Goal: Information Seeking & Learning: Learn about a topic

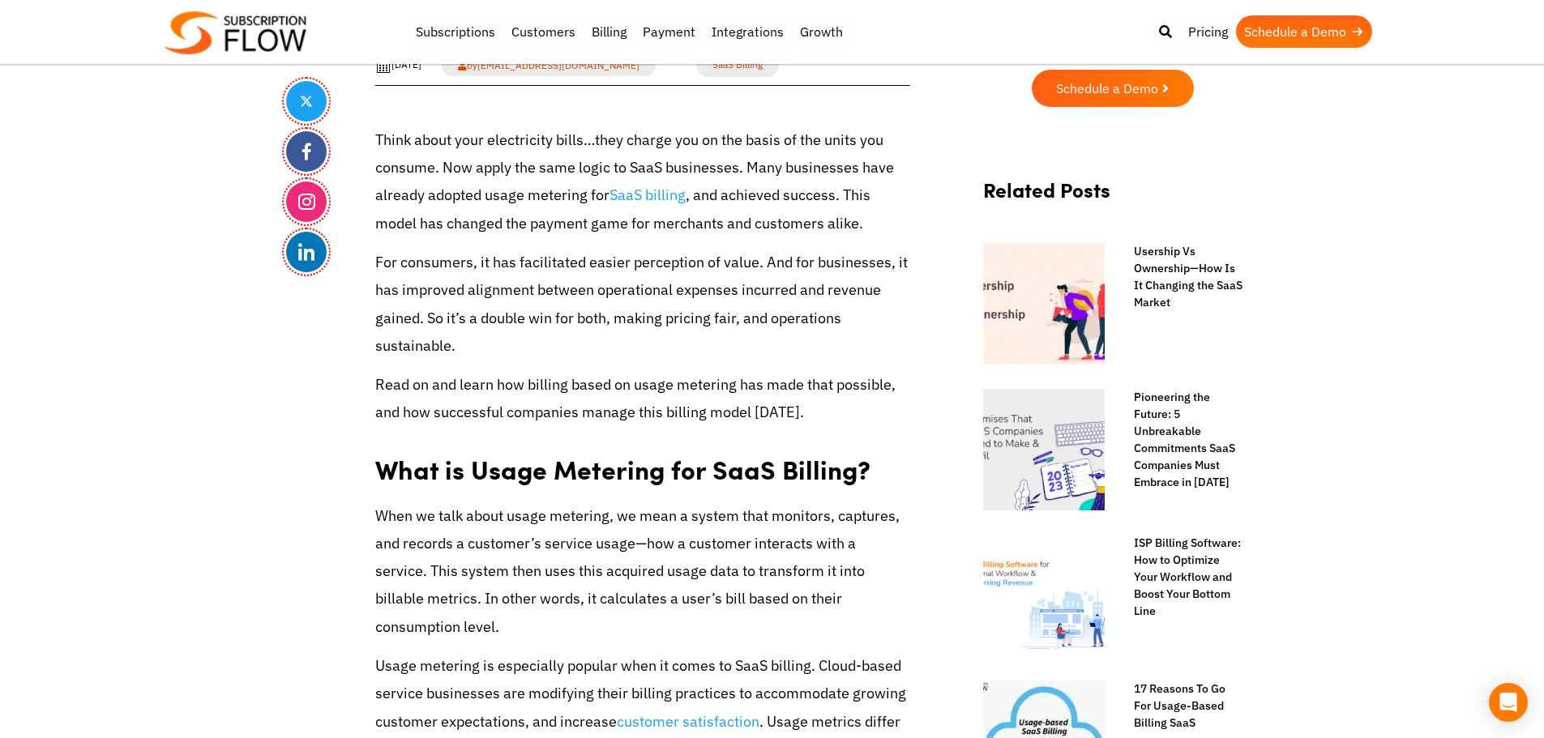
scroll to position [646, 0]
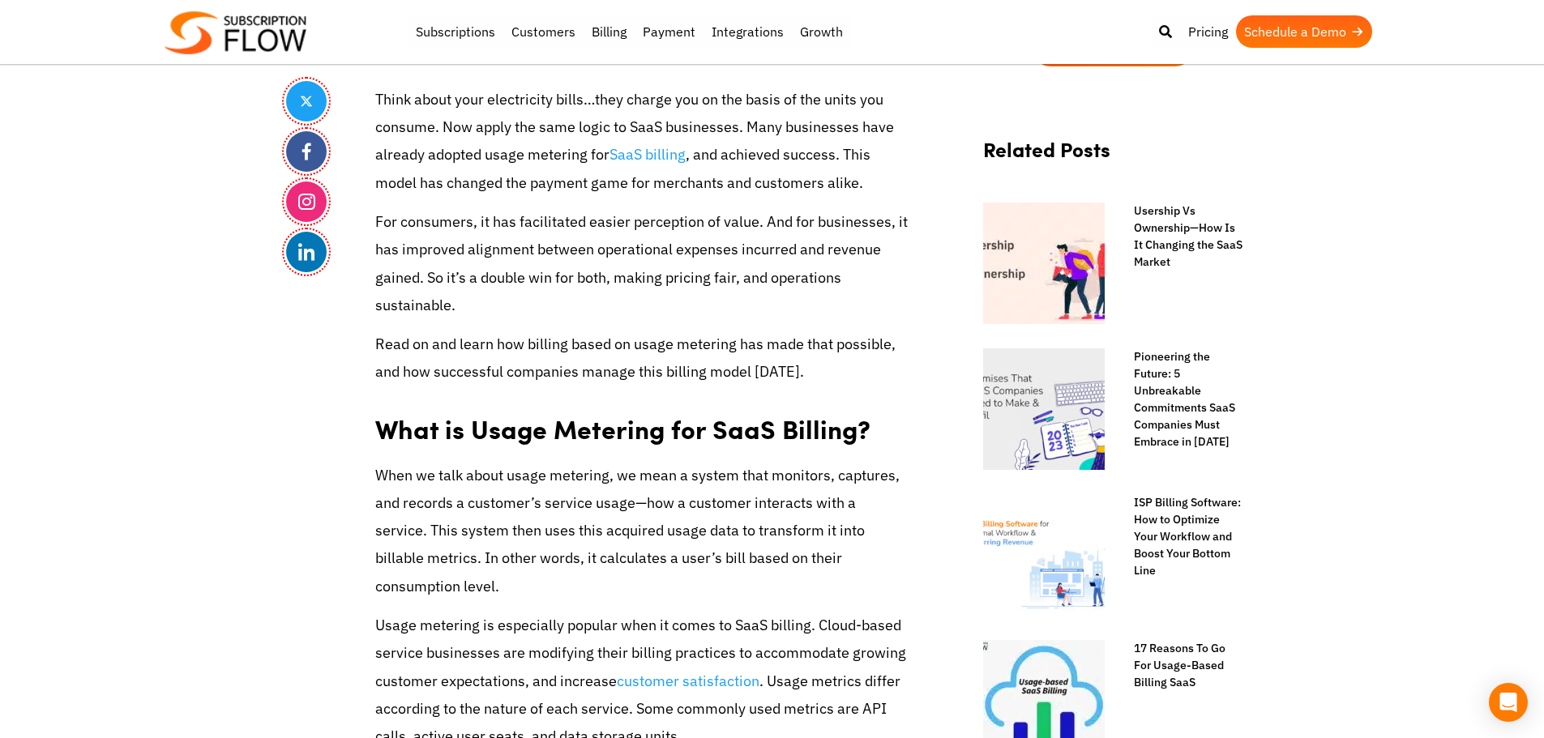
drag, startPoint x: 449, startPoint y: 268, endPoint x: 452, endPoint y: 248, distance: 20.5
click at [449, 268] on p "For consumers, it has facilitated easier perception of value. And for businesse…" at bounding box center [642, 263] width 535 height 111
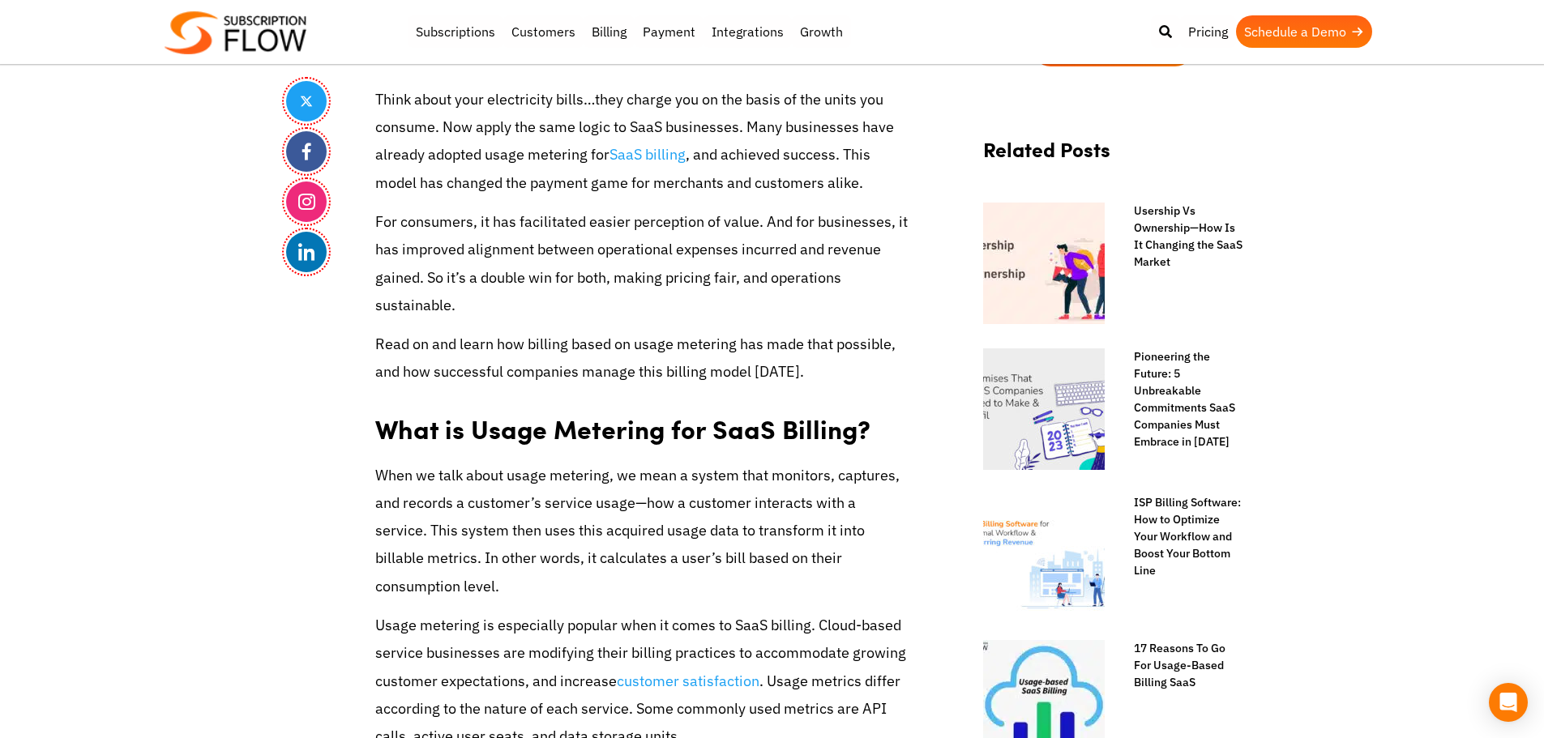
click at [687, 580] on p "When we talk about usage metering, we mean a system that monitors, captures, an…" at bounding box center [642, 531] width 535 height 139
drag, startPoint x: 708, startPoint y: 432, endPoint x: 844, endPoint y: 433, distance: 135.4
click at [844, 433] on strong "What is Usage Metering for SaaS Billing?" at bounding box center [622, 428] width 495 height 37
click at [742, 414] on strong "What is Usage Metering for SaaS Billing?" at bounding box center [622, 428] width 495 height 37
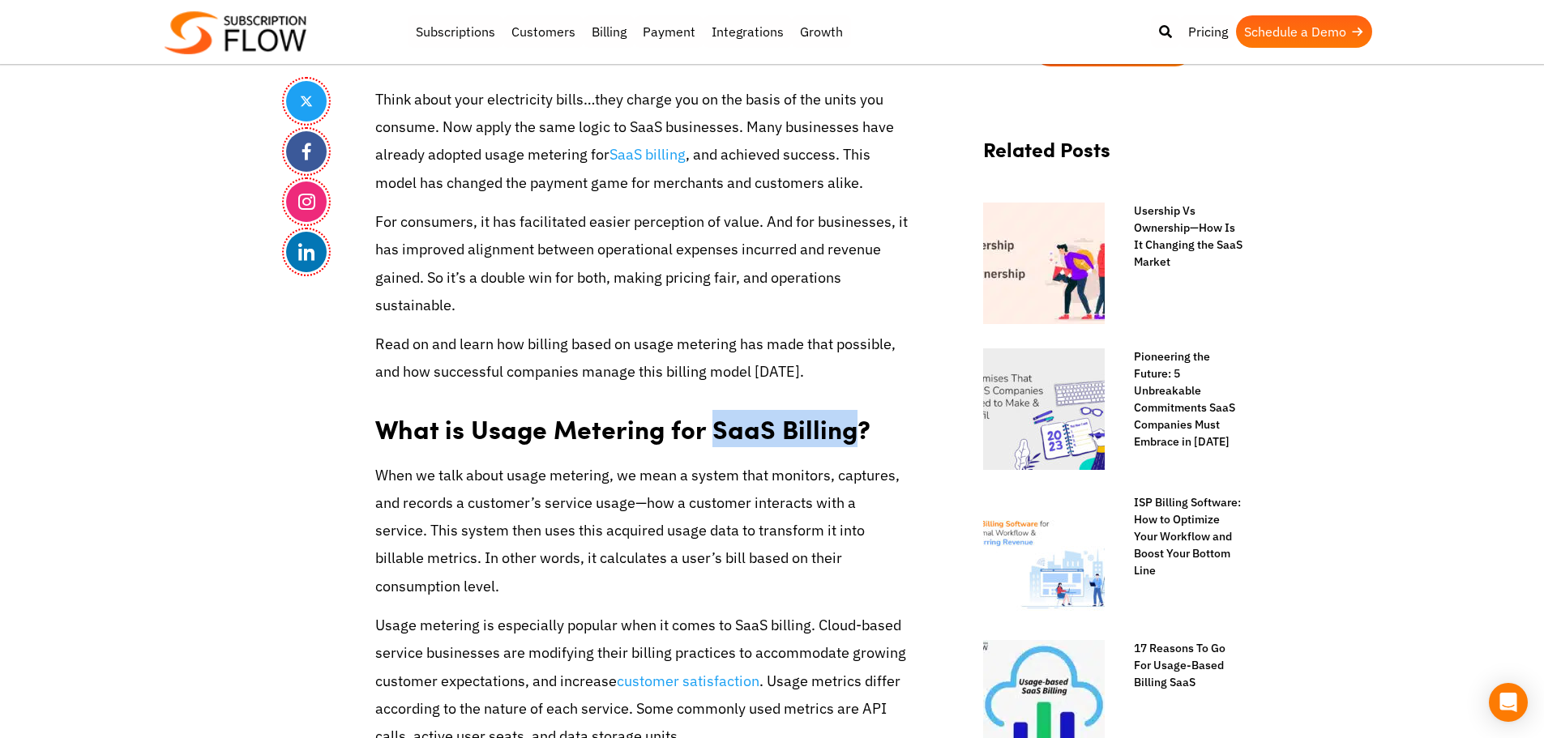
drag, startPoint x: 561, startPoint y: 424, endPoint x: 610, endPoint y: 475, distance: 70.5
click at [561, 424] on strong "What is Usage Metering for SaaS Billing?" at bounding box center [622, 428] width 495 height 37
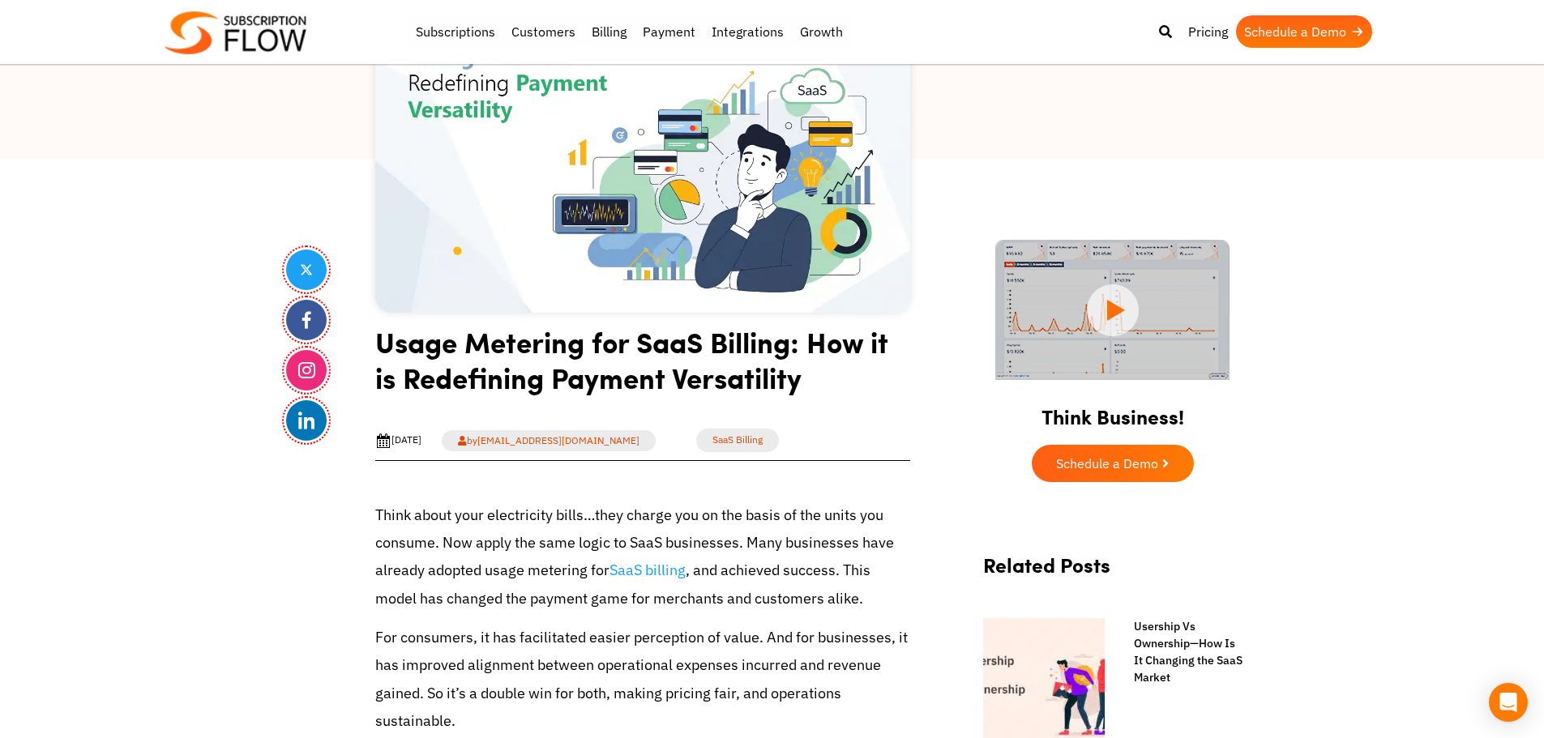
scroll to position [0, 0]
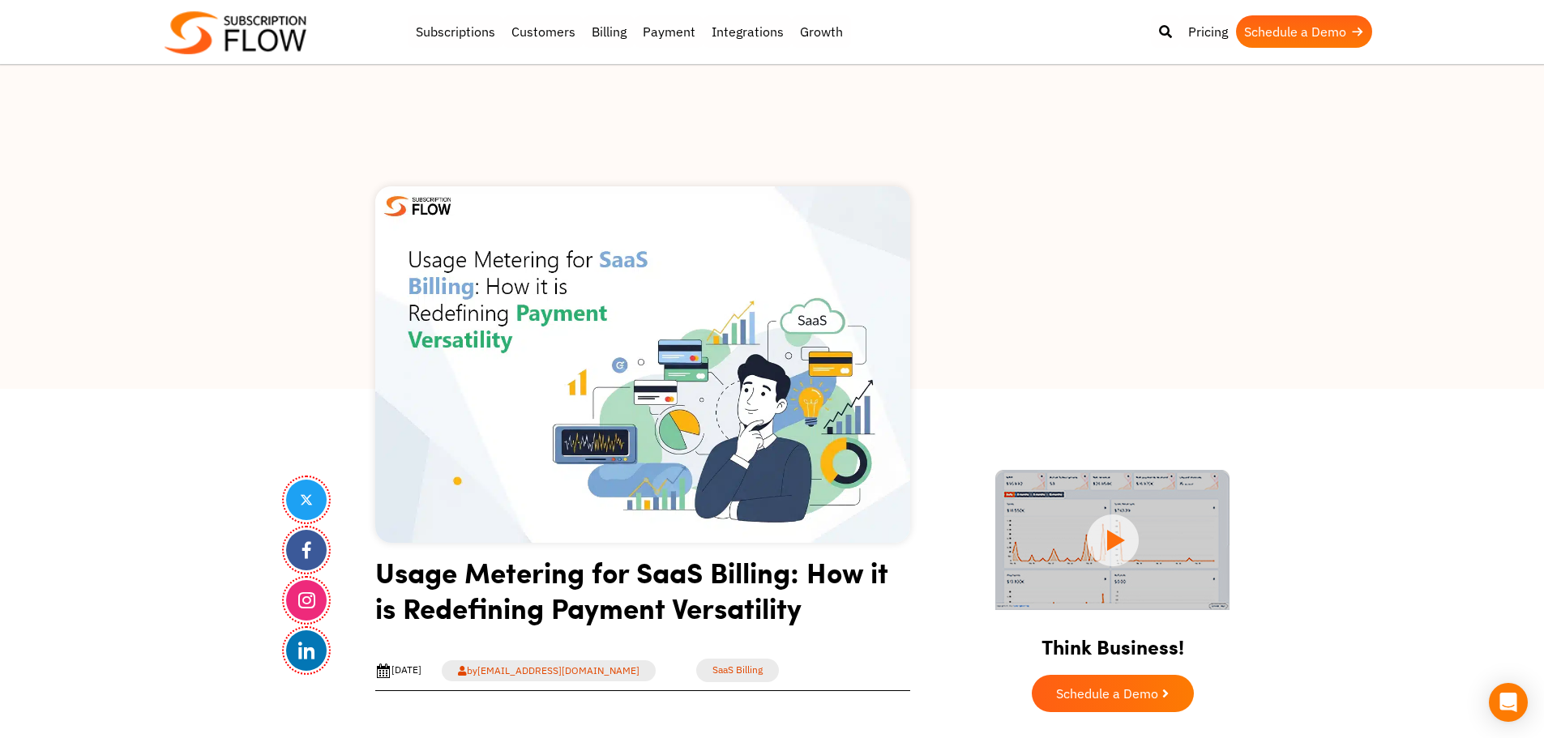
click at [113, 331] on div at bounding box center [772, 227] width 1544 height 324
drag, startPoint x: 190, startPoint y: 366, endPoint x: 793, endPoint y: 1, distance: 704.1
click at [190, 366] on div at bounding box center [772, 227] width 1544 height 324
drag, startPoint x: 216, startPoint y: 389, endPoint x: 303, endPoint y: 445, distance: 103.2
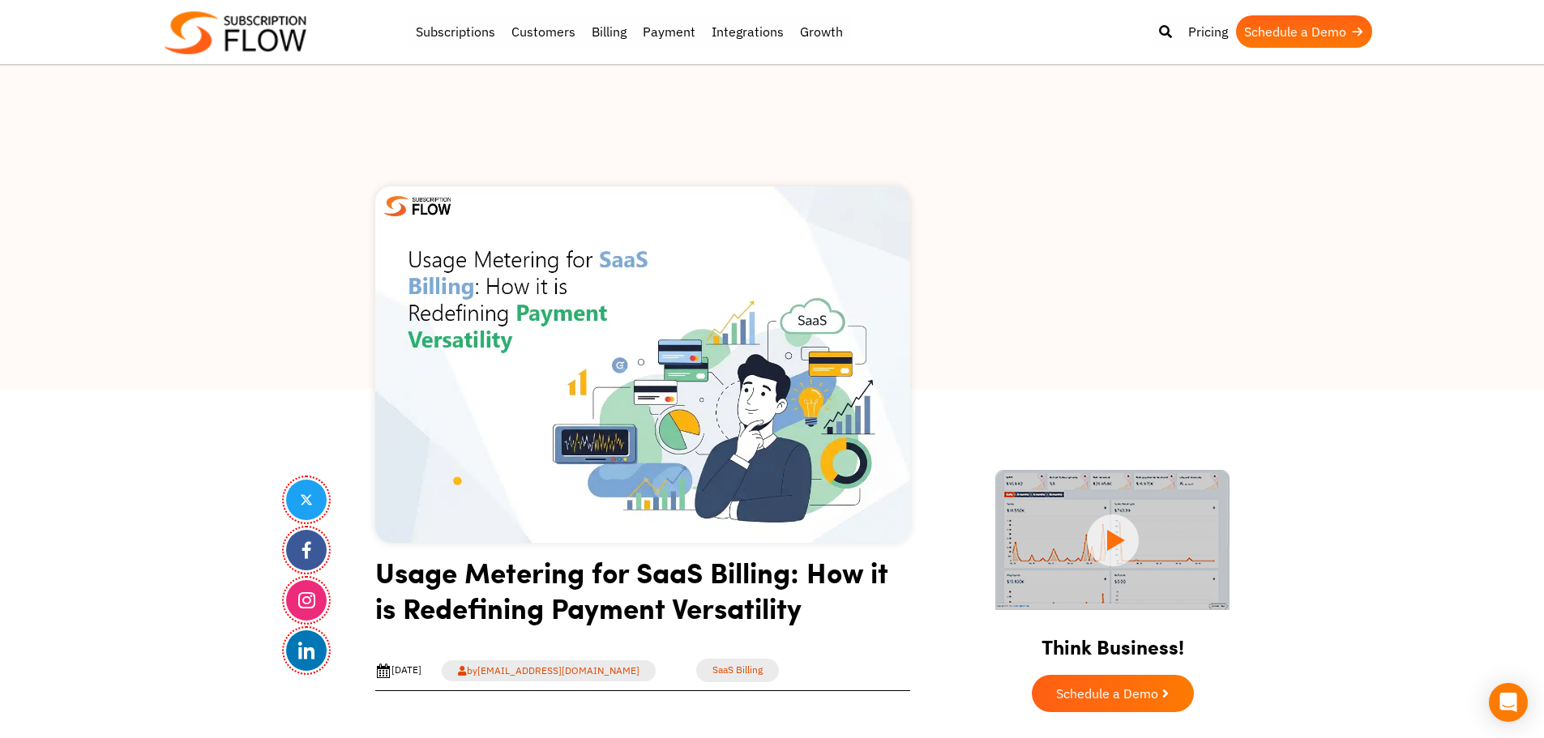
drag, startPoint x: 273, startPoint y: 378, endPoint x: 366, endPoint y: 349, distance: 97.4
click at [273, 378] on div at bounding box center [772, 227] width 1544 height 324
click at [37, 370] on div at bounding box center [772, 227] width 1544 height 324
drag, startPoint x: 0, startPoint y: 425, endPoint x: 263, endPoint y: 186, distance: 355.2
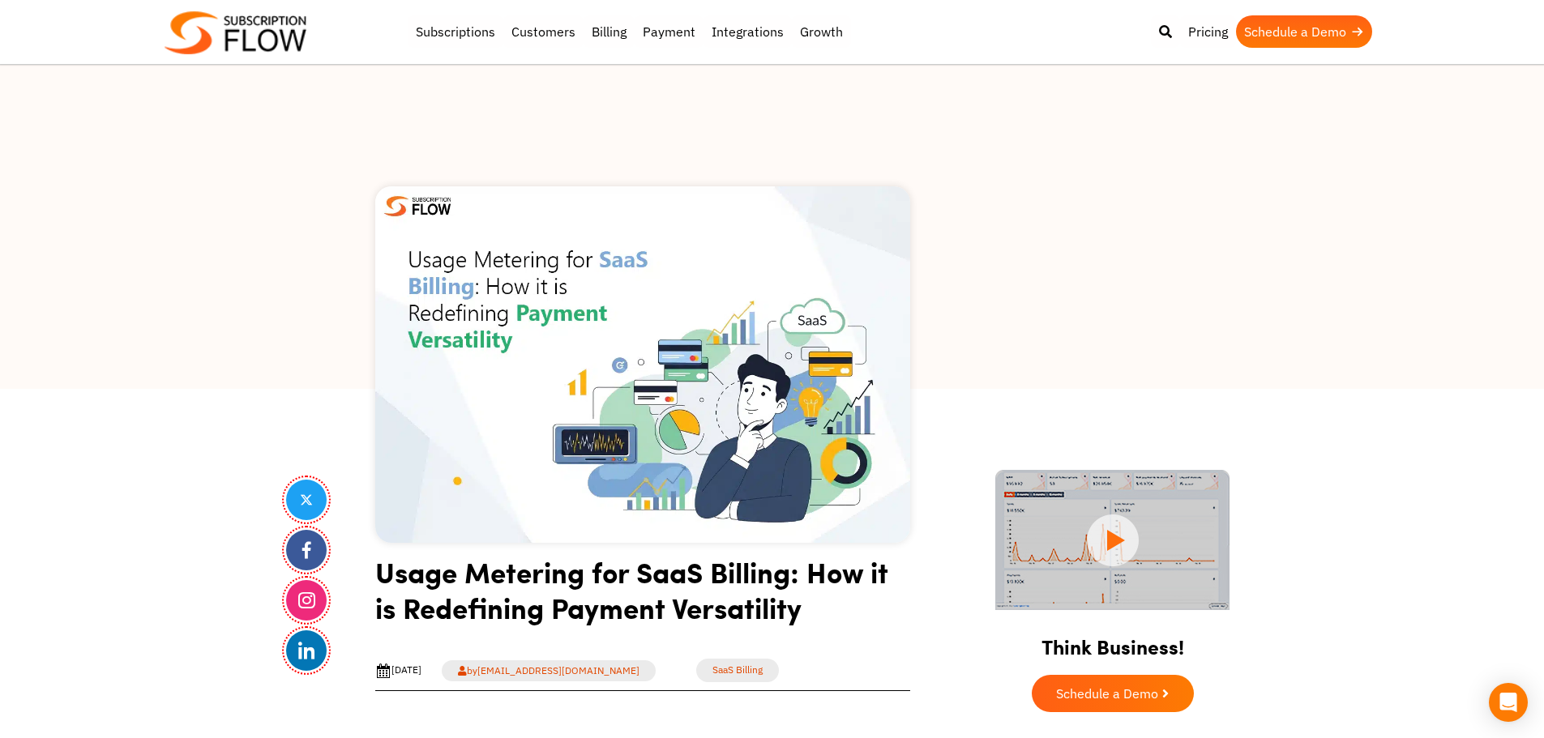
drag, startPoint x: 0, startPoint y: 602, endPoint x: 457, endPoint y: 7, distance: 750.4
click at [227, 259] on div at bounding box center [772, 227] width 1544 height 324
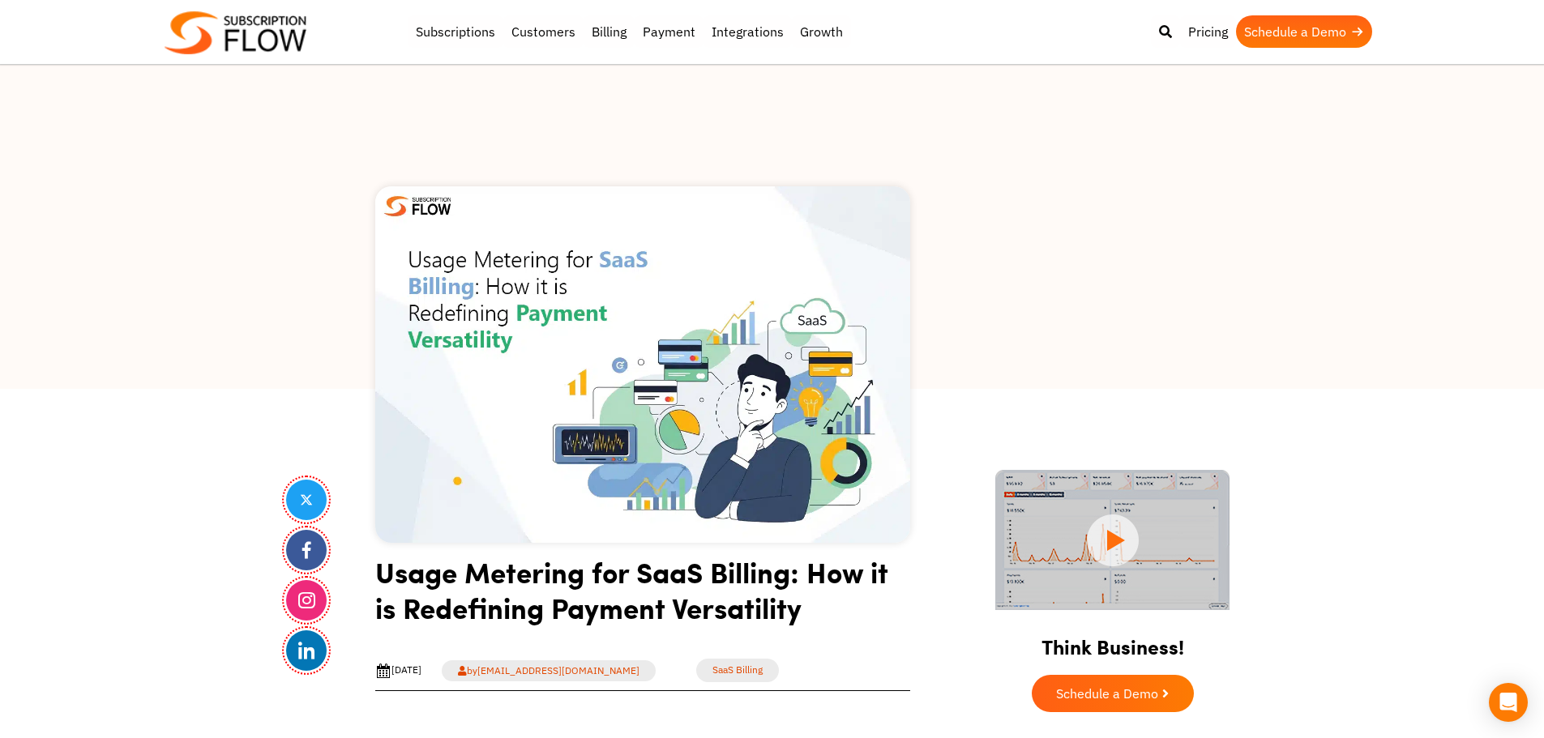
click at [256, 358] on div at bounding box center [772, 227] width 1544 height 324
drag, startPoint x: 45, startPoint y: 502, endPoint x: 444, endPoint y: 10, distance: 633.9
drag, startPoint x: 55, startPoint y: 545, endPoint x: 106, endPoint y: 479, distance: 83.2
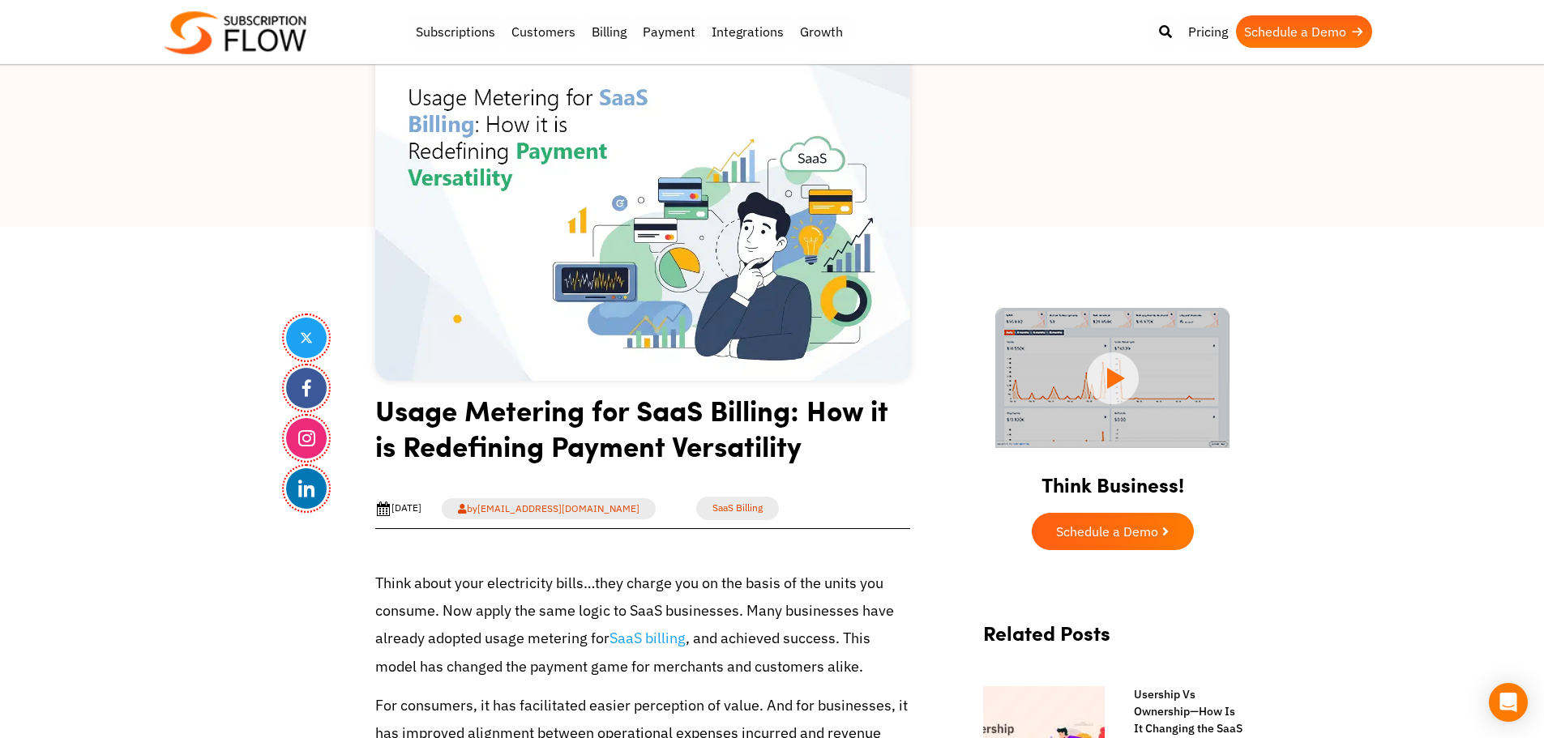
click at [450, 463] on h1 "Usage Metering for SaaS Billing: How it is Redefining Payment Versatility" at bounding box center [642, 433] width 535 height 83
click at [634, 432] on h1 "Usage Metering for SaaS Billing: How it is Redefining Payment Versatility" at bounding box center [642, 433] width 535 height 83
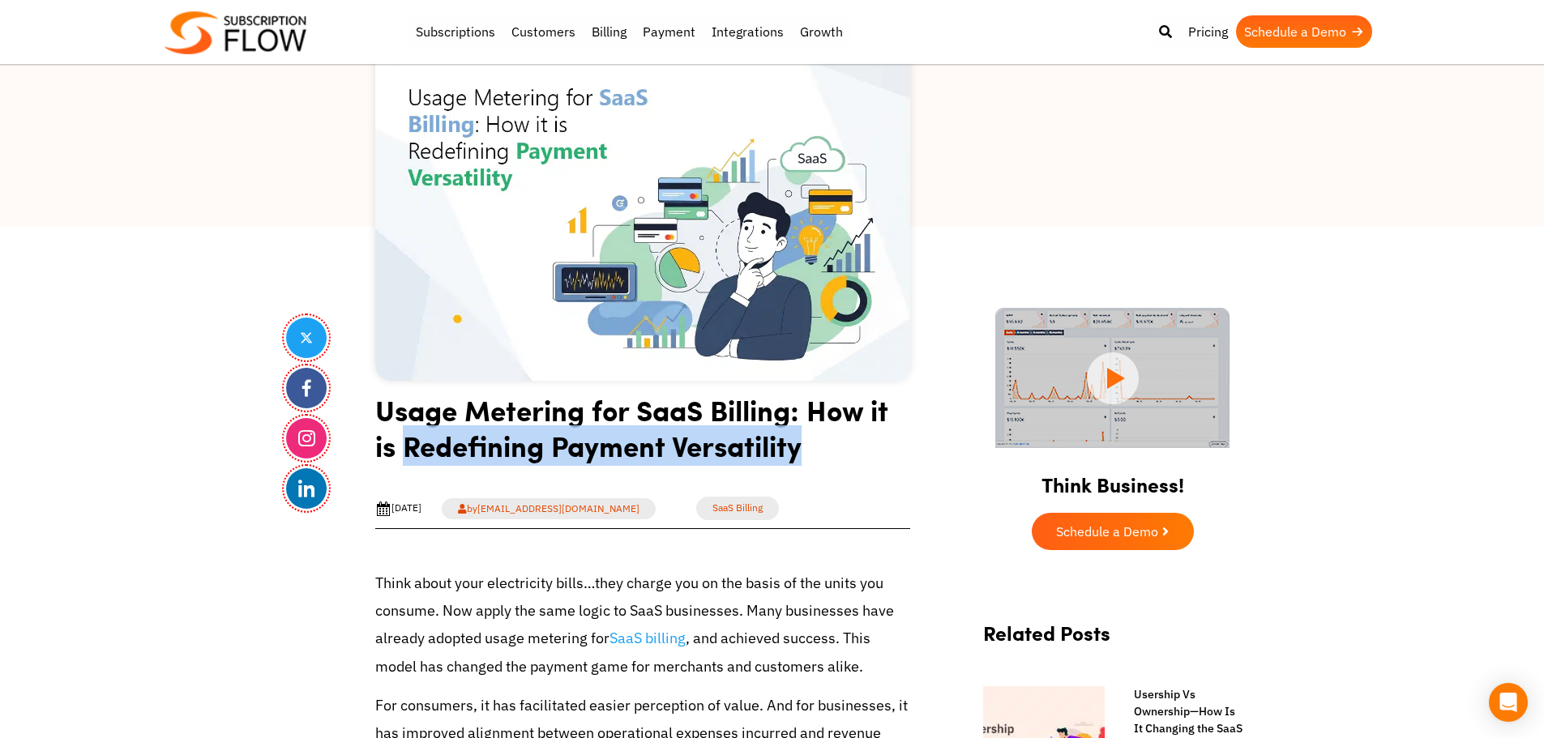
drag, startPoint x: 409, startPoint y: 452, endPoint x: 815, endPoint y: 453, distance: 406.9
click at [815, 453] on h1 "Usage Metering for SaaS Billing: How it is Redefining Payment Versatility" at bounding box center [642, 433] width 535 height 83
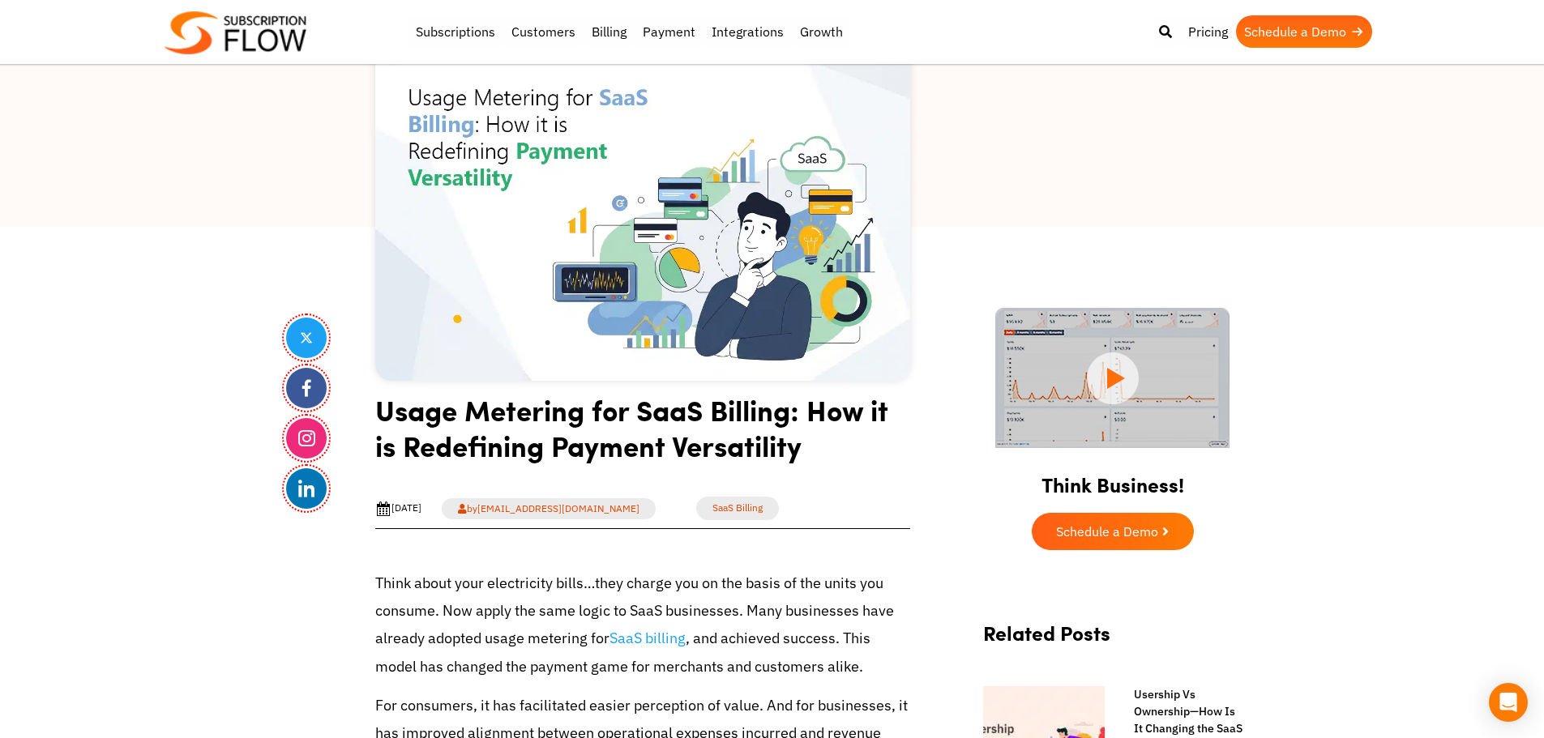
click at [657, 426] on h1 "Usage Metering for SaaS Billing: How it is Redefining Payment Versatility" at bounding box center [642, 433] width 535 height 83
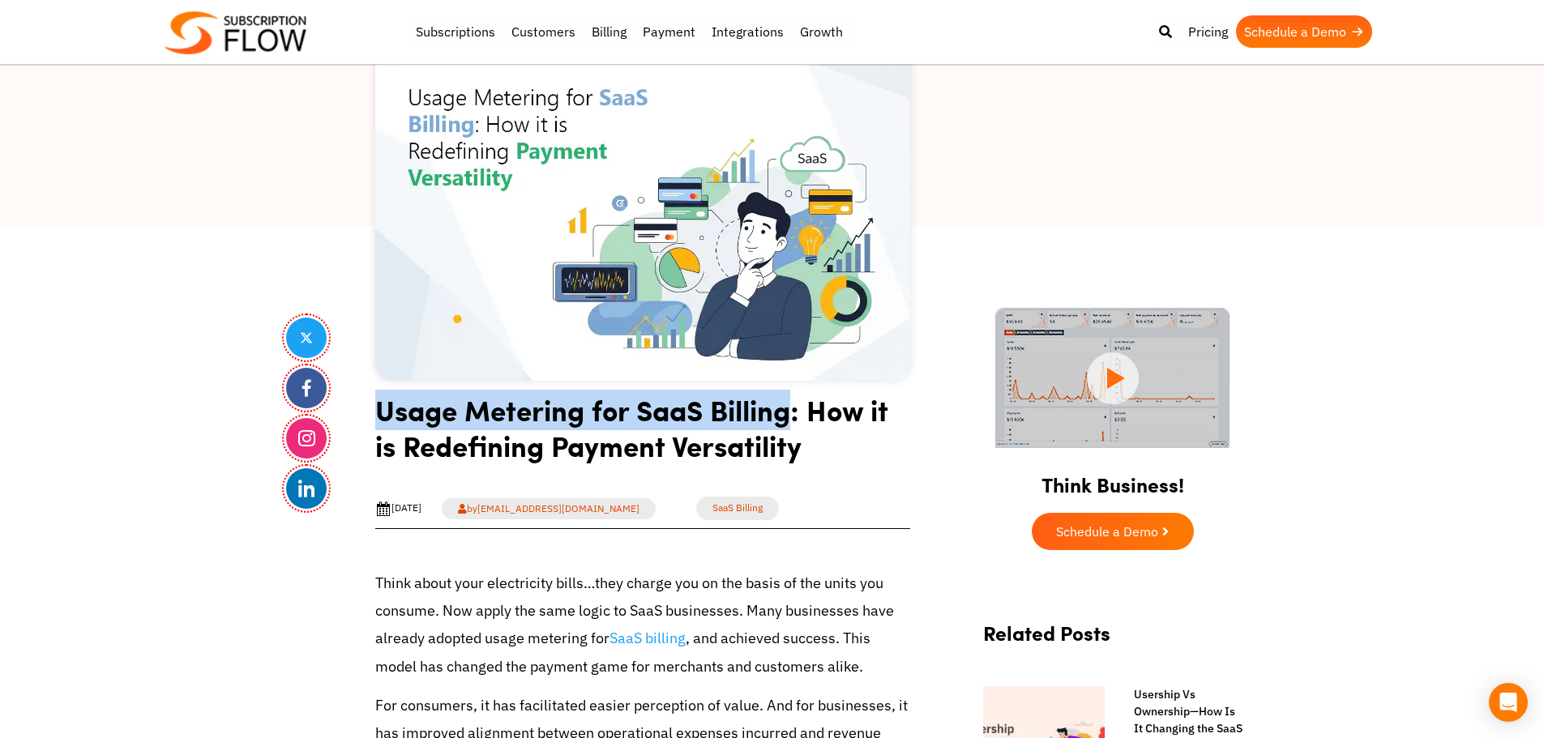
drag, startPoint x: 667, startPoint y: 413, endPoint x: 794, endPoint y: 413, distance: 126.5
click at [794, 413] on h1 "Usage Metering for SaaS Billing: How it is Redefining Payment Versatility" at bounding box center [642, 433] width 535 height 83
click at [724, 410] on h1 "Usage Metering for SaaS Billing: How it is Redefining Payment Versatility" at bounding box center [642, 433] width 535 height 83
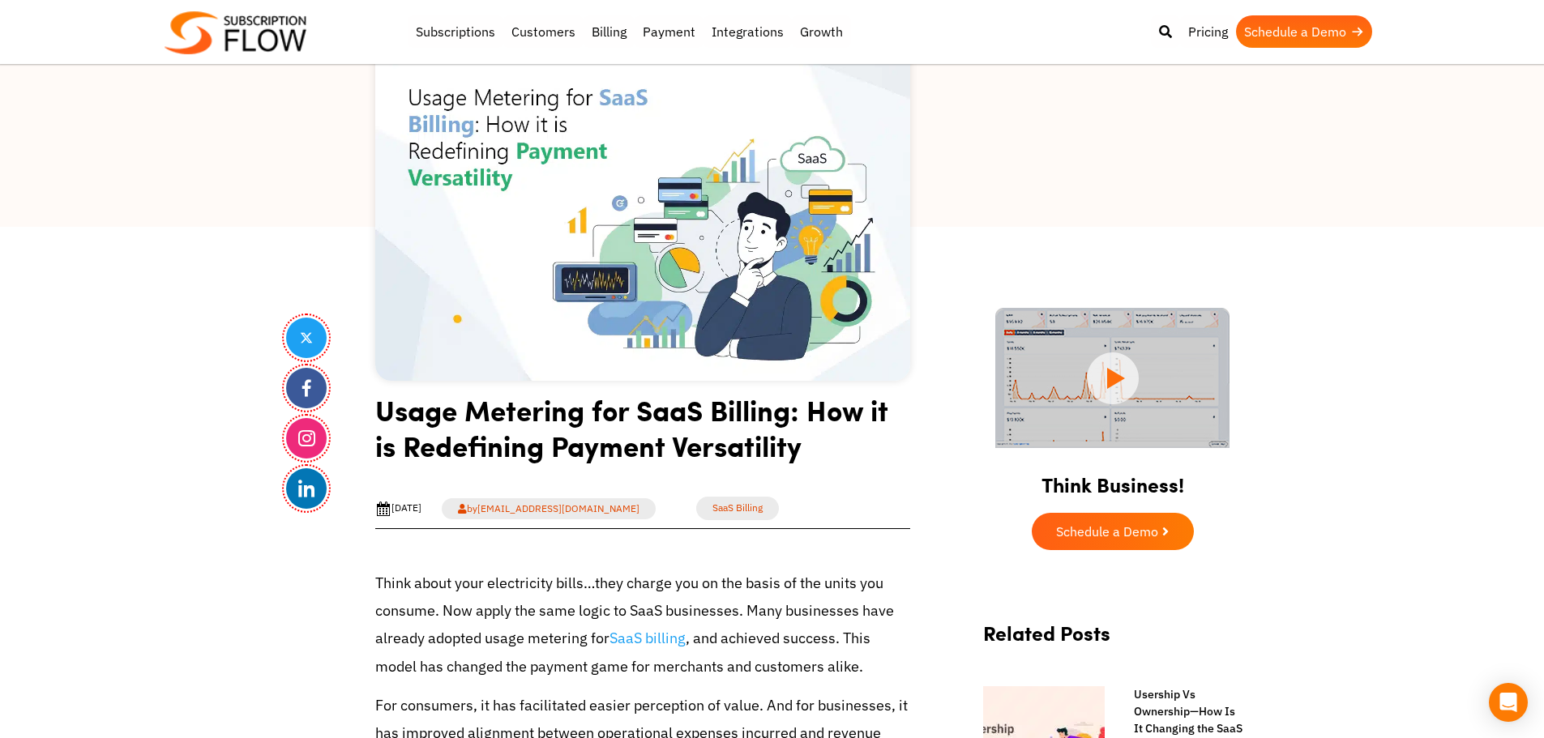
click at [169, 225] on div at bounding box center [772, 65] width 1544 height 324
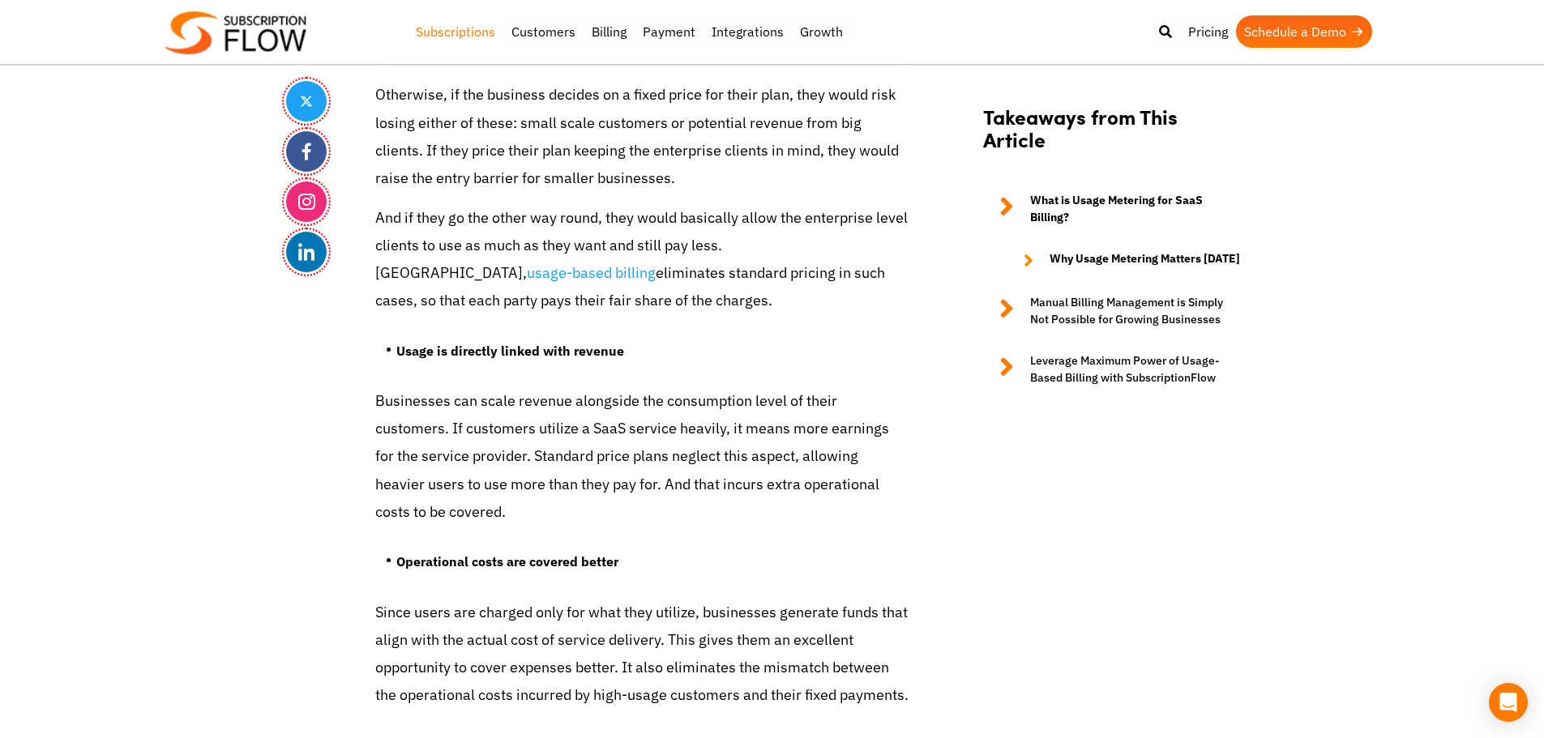
scroll to position [2682, 0]
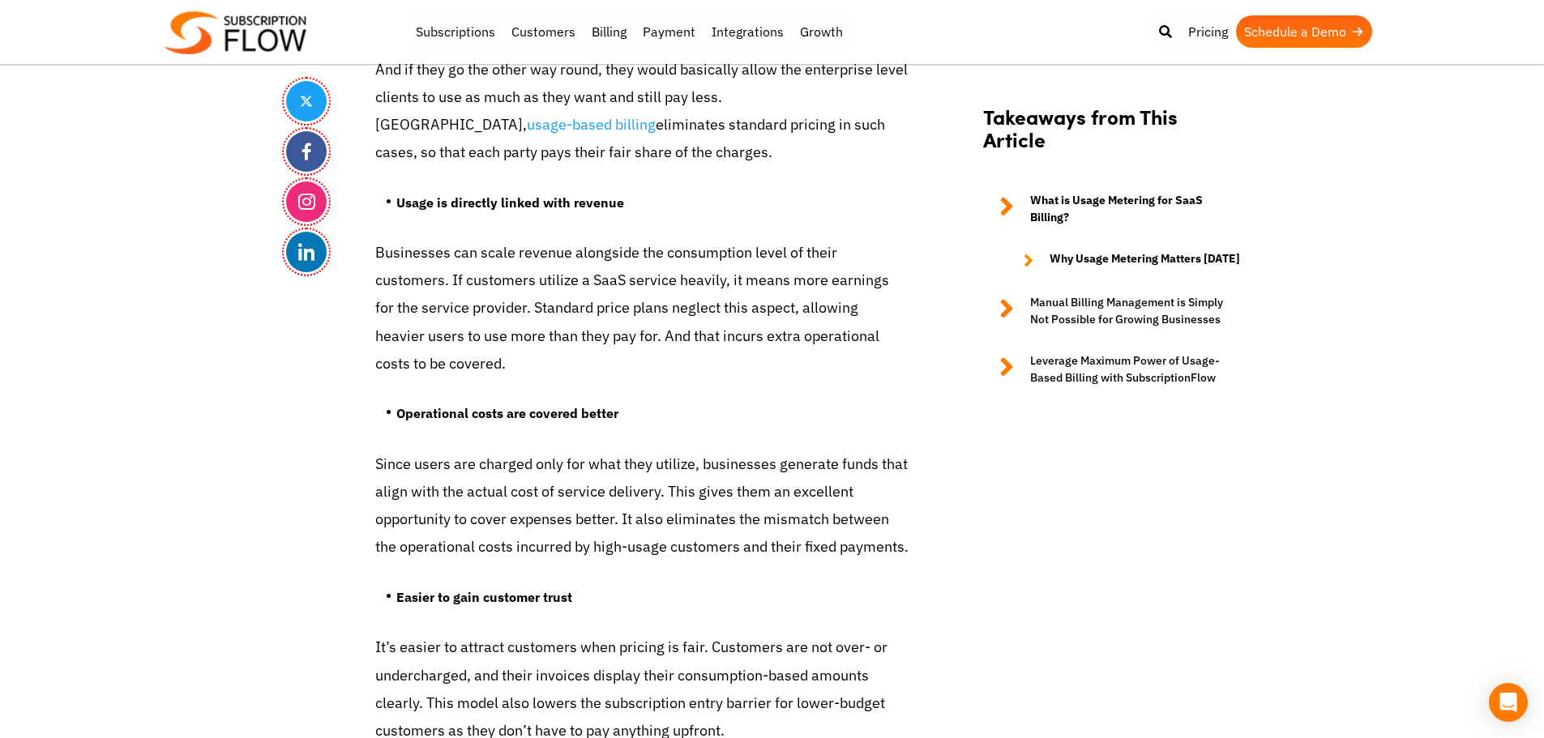
click at [383, 273] on p "Businesses can scale revenue alongside the consumption level of their customers…" at bounding box center [642, 308] width 535 height 139
drag, startPoint x: 259, startPoint y: 490, endPoint x: 424, endPoint y: 400, distance: 187.6
drag, startPoint x: 200, startPoint y: 400, endPoint x: 234, endPoint y: 362, distance: 51.7
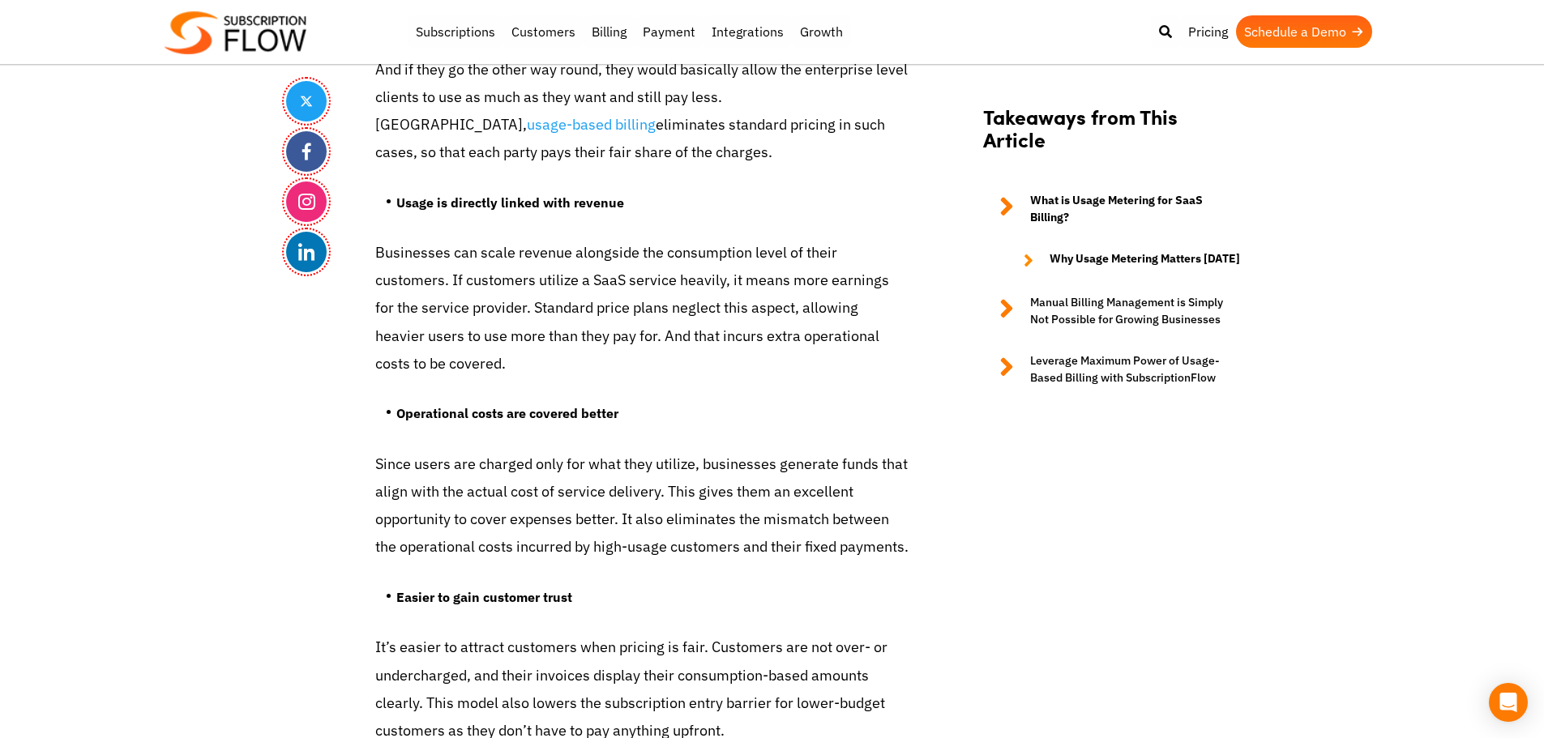
drag, startPoint x: 293, startPoint y: 406, endPoint x: 702, endPoint y: 6, distance: 572.1
click at [516, 550] on p "Since users are charged only for what they utilize, businesses generate funds t…" at bounding box center [642, 506] width 535 height 111
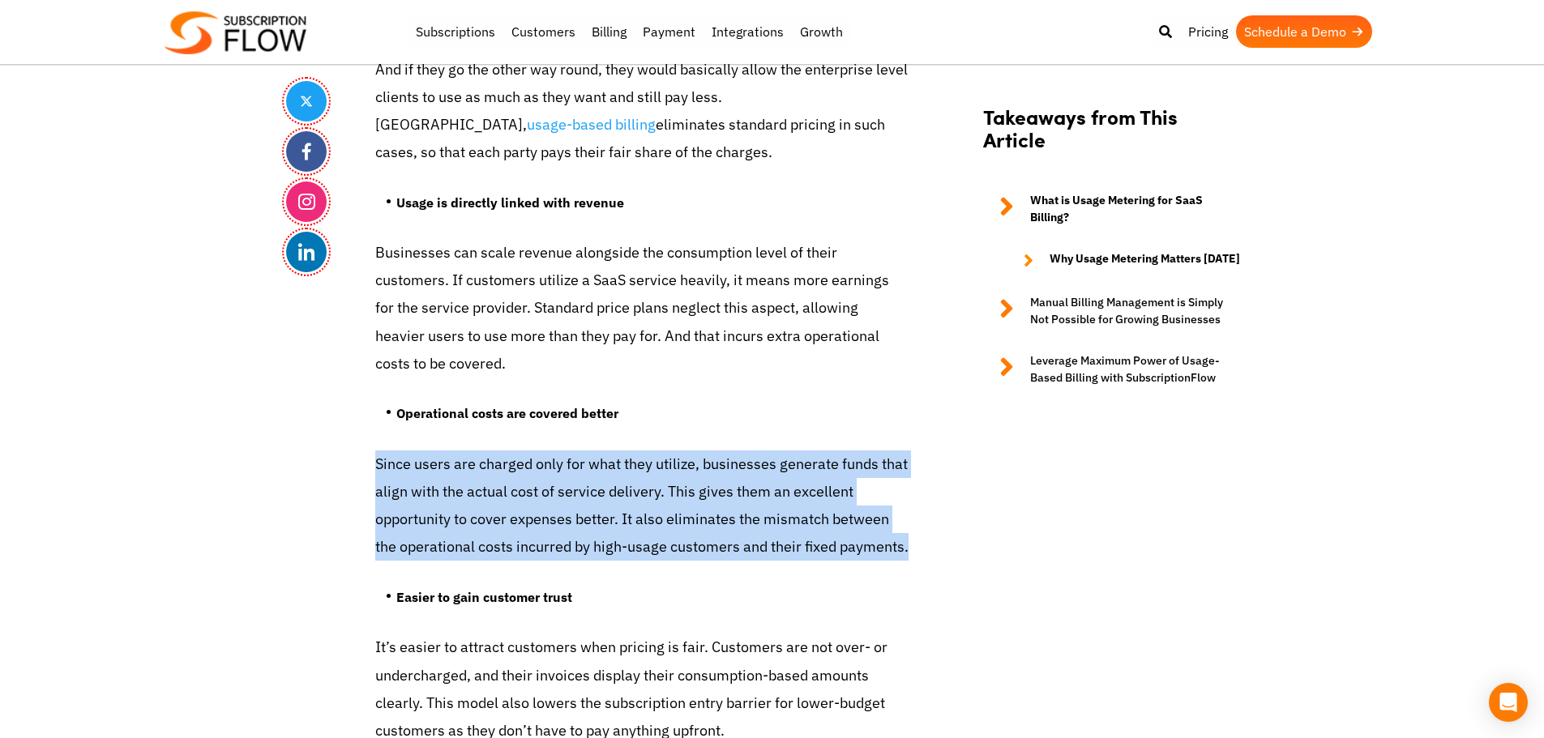
click at [516, 550] on p "Since users are charged only for what they utilize, businesses generate funds t…" at bounding box center [642, 506] width 535 height 111
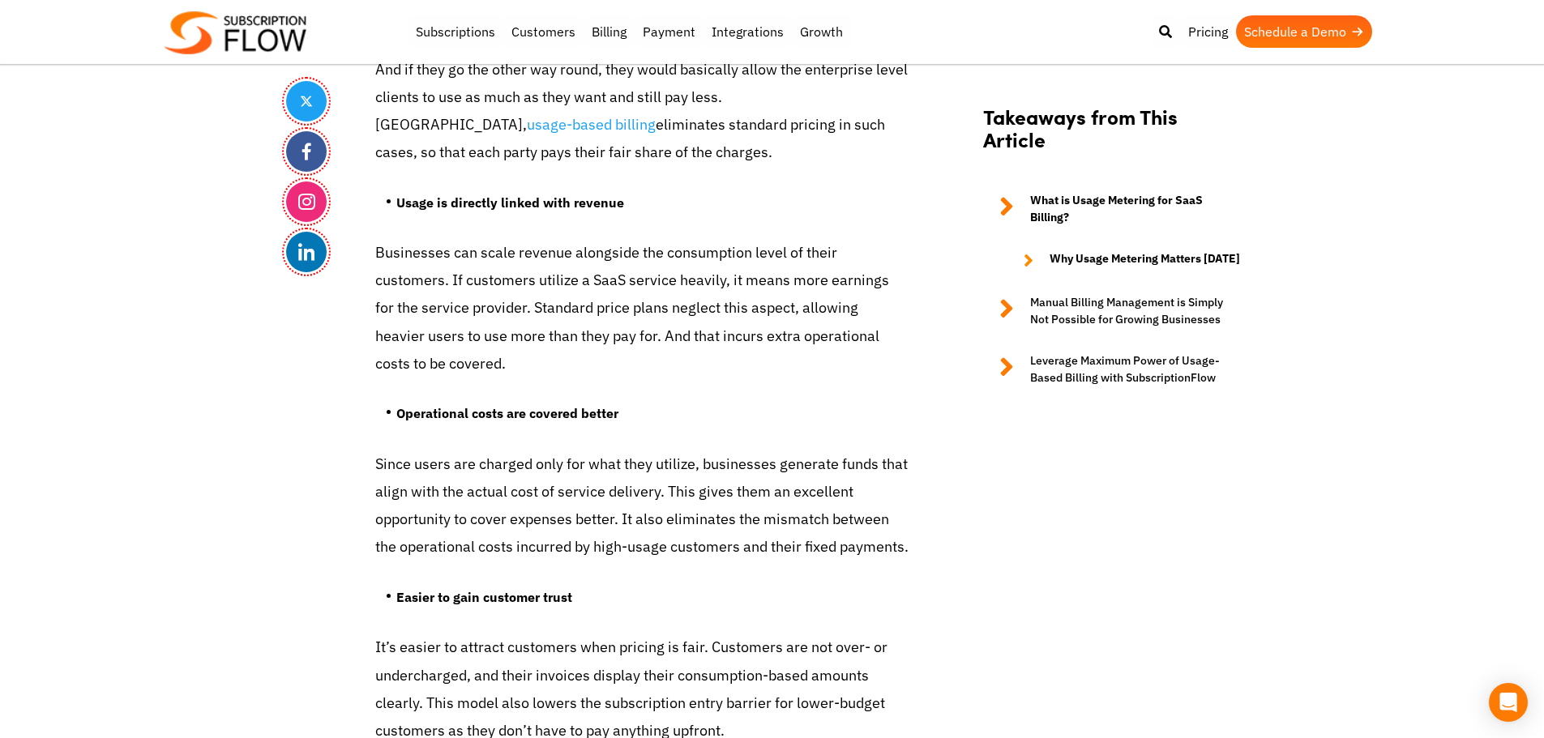
click at [584, 322] on p "Businesses can scale revenue alongside the consumption level of their customers…" at bounding box center [642, 308] width 535 height 139
drag, startPoint x: 593, startPoint y: 307, endPoint x: 724, endPoint y: 306, distance: 130.5
click at [724, 306] on p "Businesses can scale revenue alongside the consumption level of their customers…" at bounding box center [642, 308] width 535 height 139
click at [719, 145] on p "And if they go the other way round, they would basically allow the enterprise l…" at bounding box center [642, 111] width 535 height 111
drag, startPoint x: 725, startPoint y: 126, endPoint x: 818, endPoint y: 175, distance: 105.5
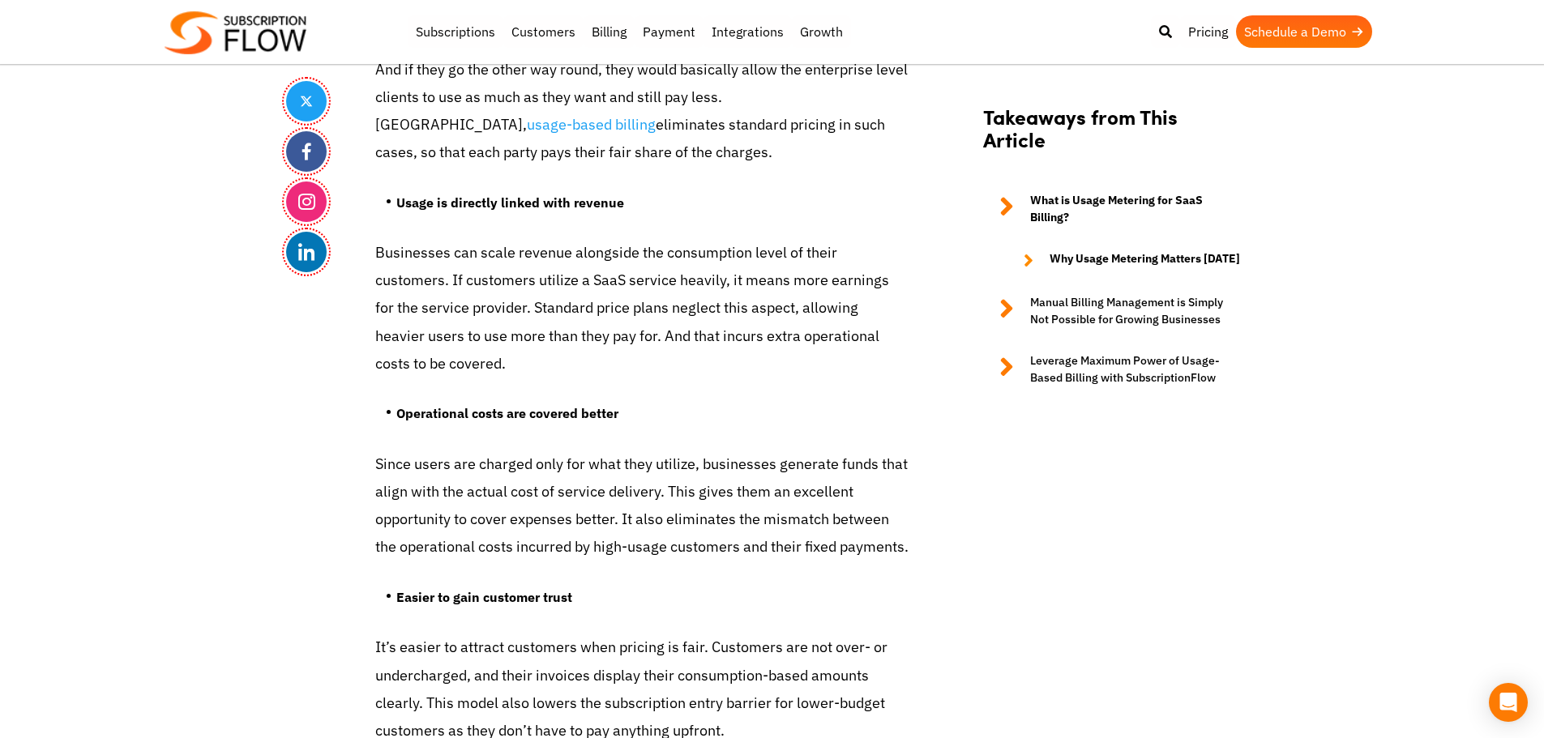
click at [818, 167] on p "And if they go the other way round, they would basically allow the enterprise l…" at bounding box center [642, 111] width 535 height 111
click at [572, 129] on p "And if they go the other way round, they would basically allow the enterprise l…" at bounding box center [642, 111] width 535 height 111
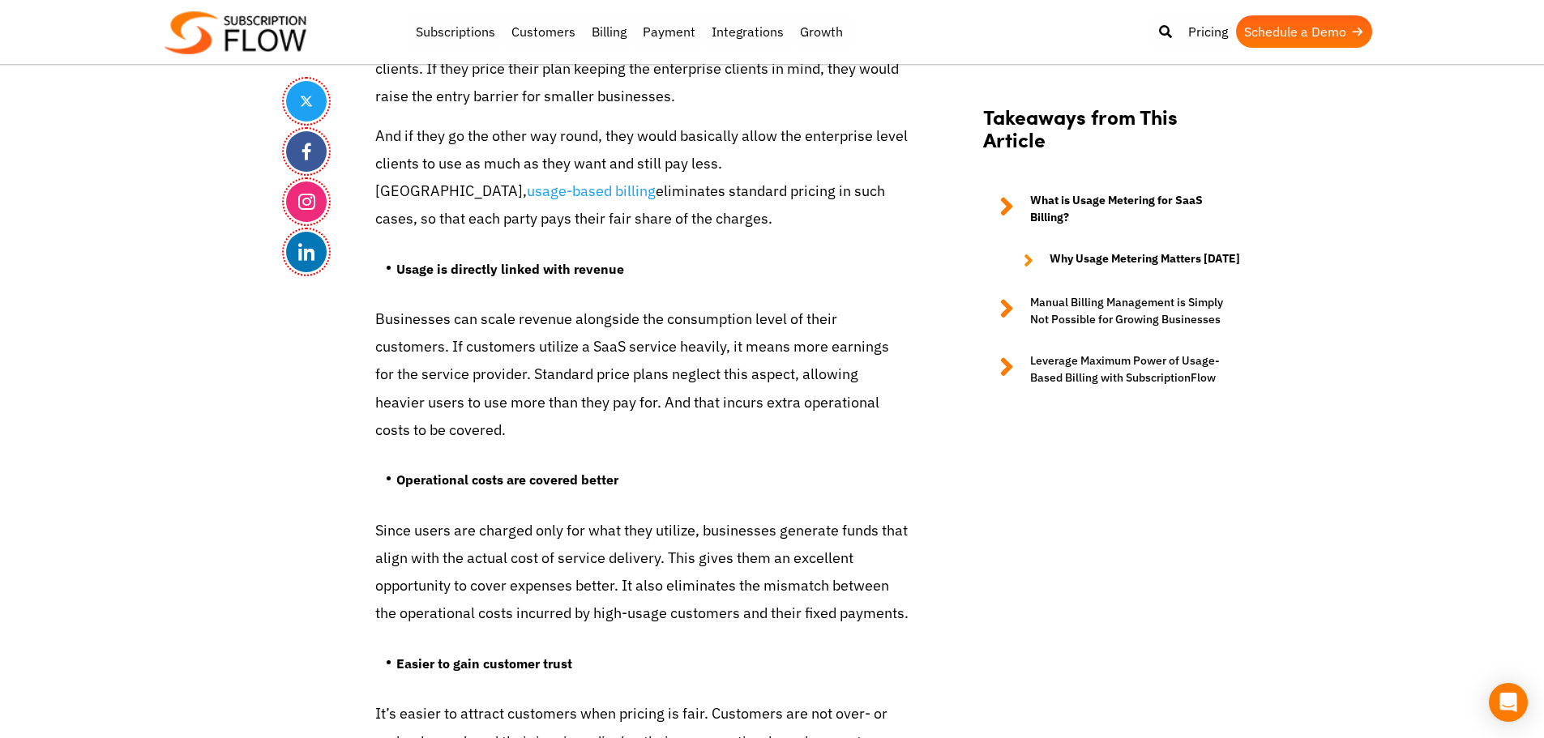
scroll to position [2357, 0]
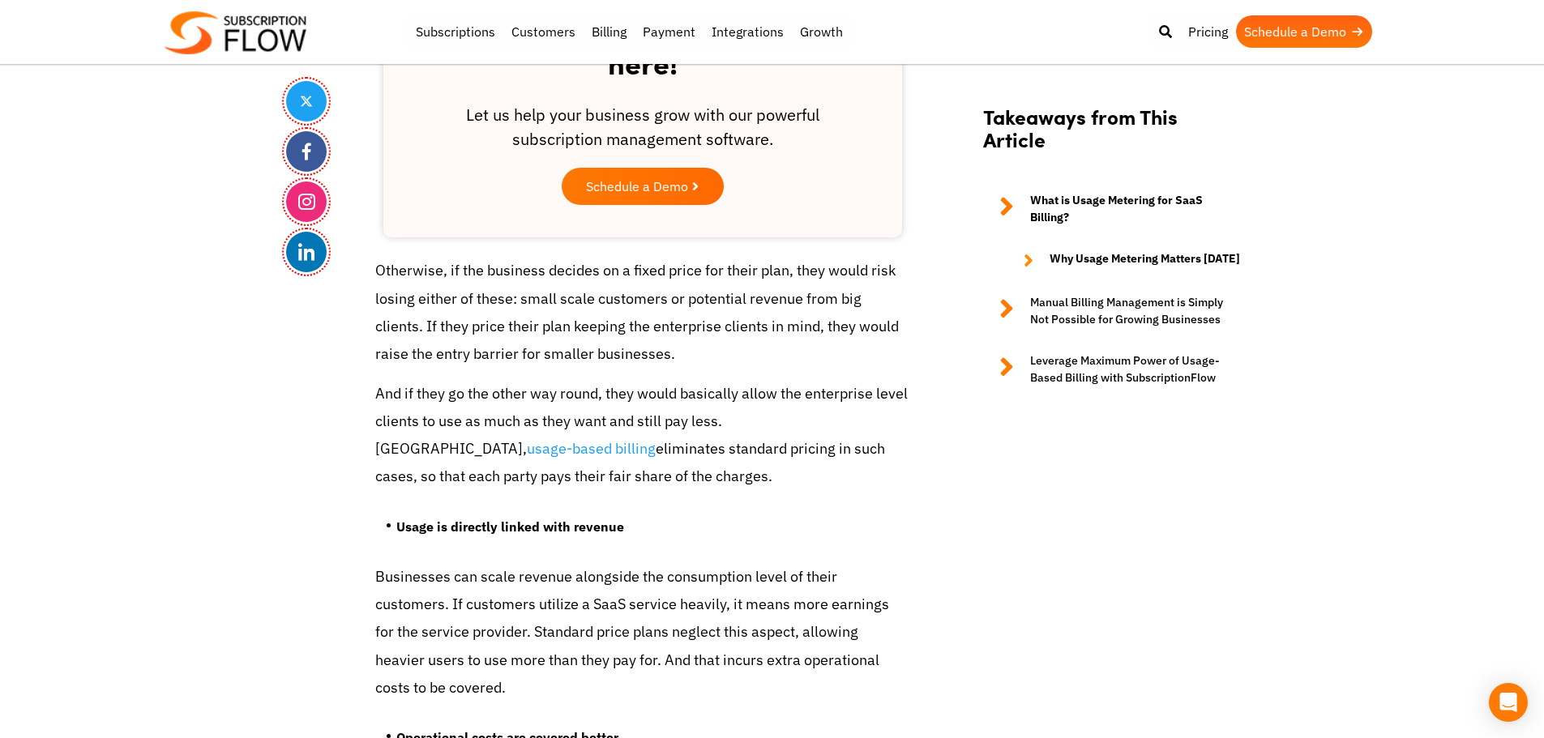
drag, startPoint x: 379, startPoint y: 293, endPoint x: 471, endPoint y: 503, distance: 229.1
click at [528, 368] on p "Otherwise, if the business decides on a fixed price for their plan, they would …" at bounding box center [642, 312] width 535 height 111
click at [392, 301] on p "Otherwise, if the business decides on a fixed price for their plan, they would …" at bounding box center [642, 312] width 535 height 111
click at [434, 304] on p "Otherwise, if the business decides on a fixed price for their plan, they would …" at bounding box center [642, 312] width 535 height 111
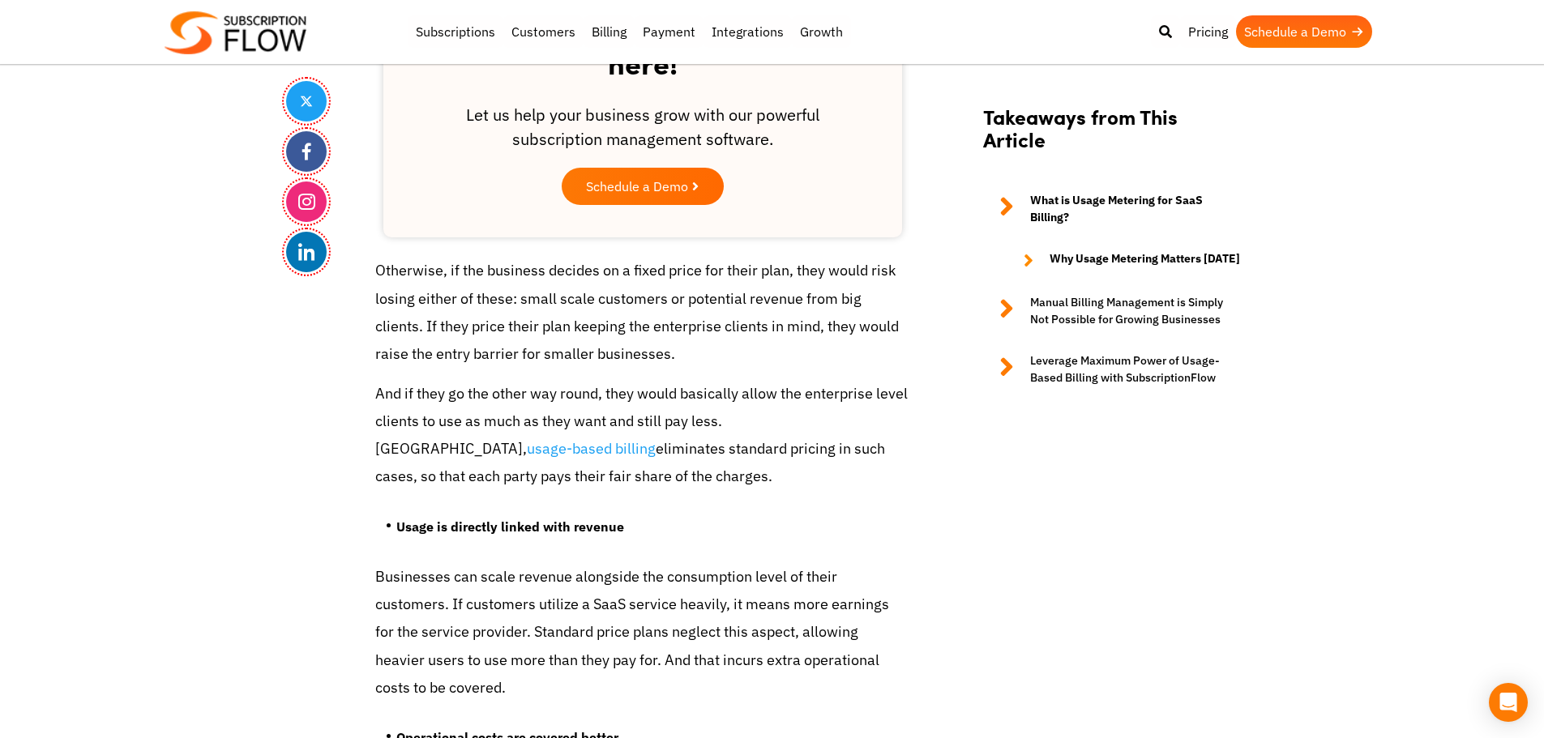
click at [392, 295] on p "Otherwise, if the business decides on a fixed price for their plan, they would …" at bounding box center [642, 312] width 535 height 111
click at [426, 296] on p "Otherwise, if the business decides on a fixed price for their plan, they would …" at bounding box center [642, 312] width 535 height 111
click at [570, 368] on p "Otherwise, if the business decides on a fixed price for their plan, they would …" at bounding box center [642, 312] width 535 height 111
